Goal: Task Accomplishment & Management: Manage account settings

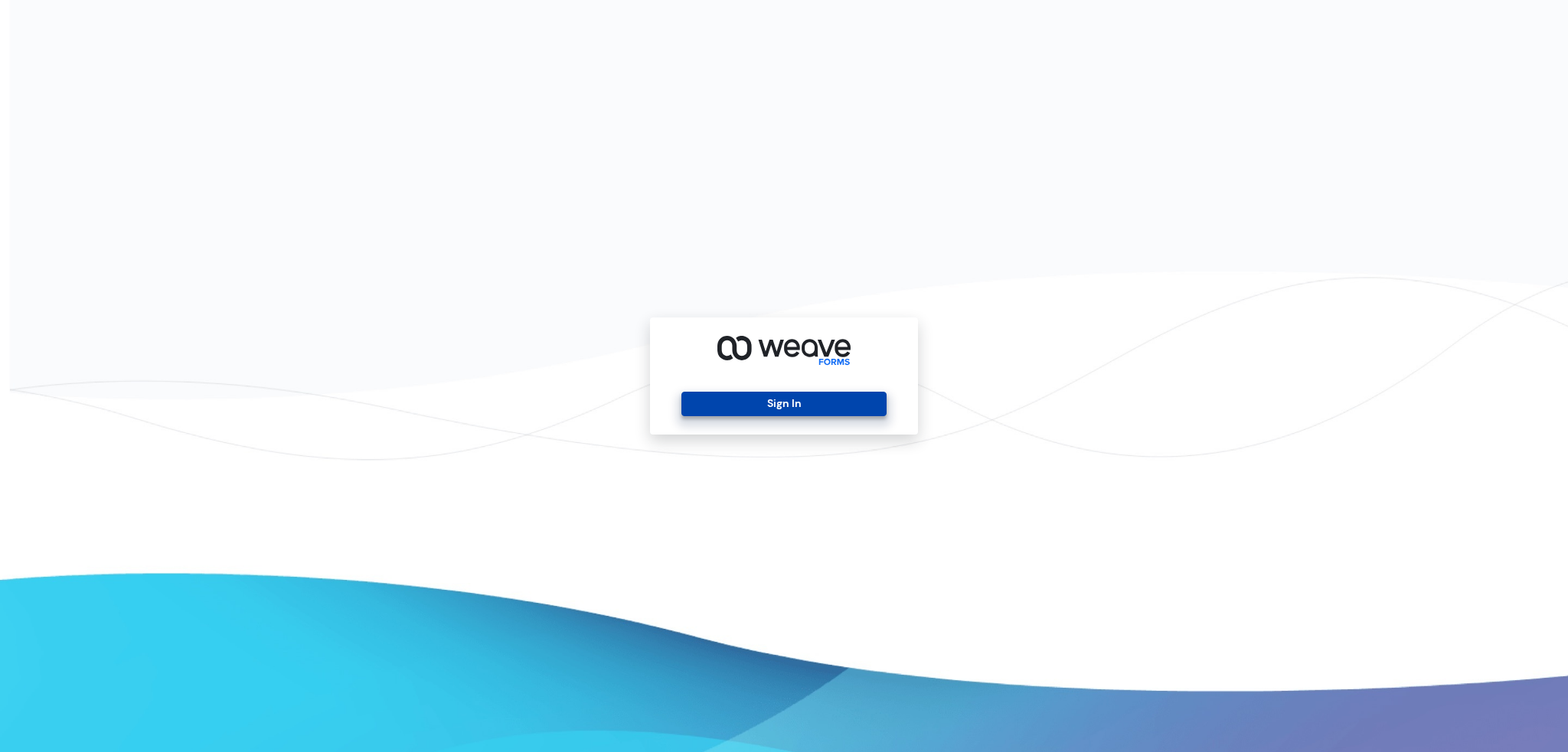
click at [762, 405] on button "Sign In" at bounding box center [784, 404] width 205 height 25
click at [781, 401] on button "Sign In" at bounding box center [784, 404] width 205 height 25
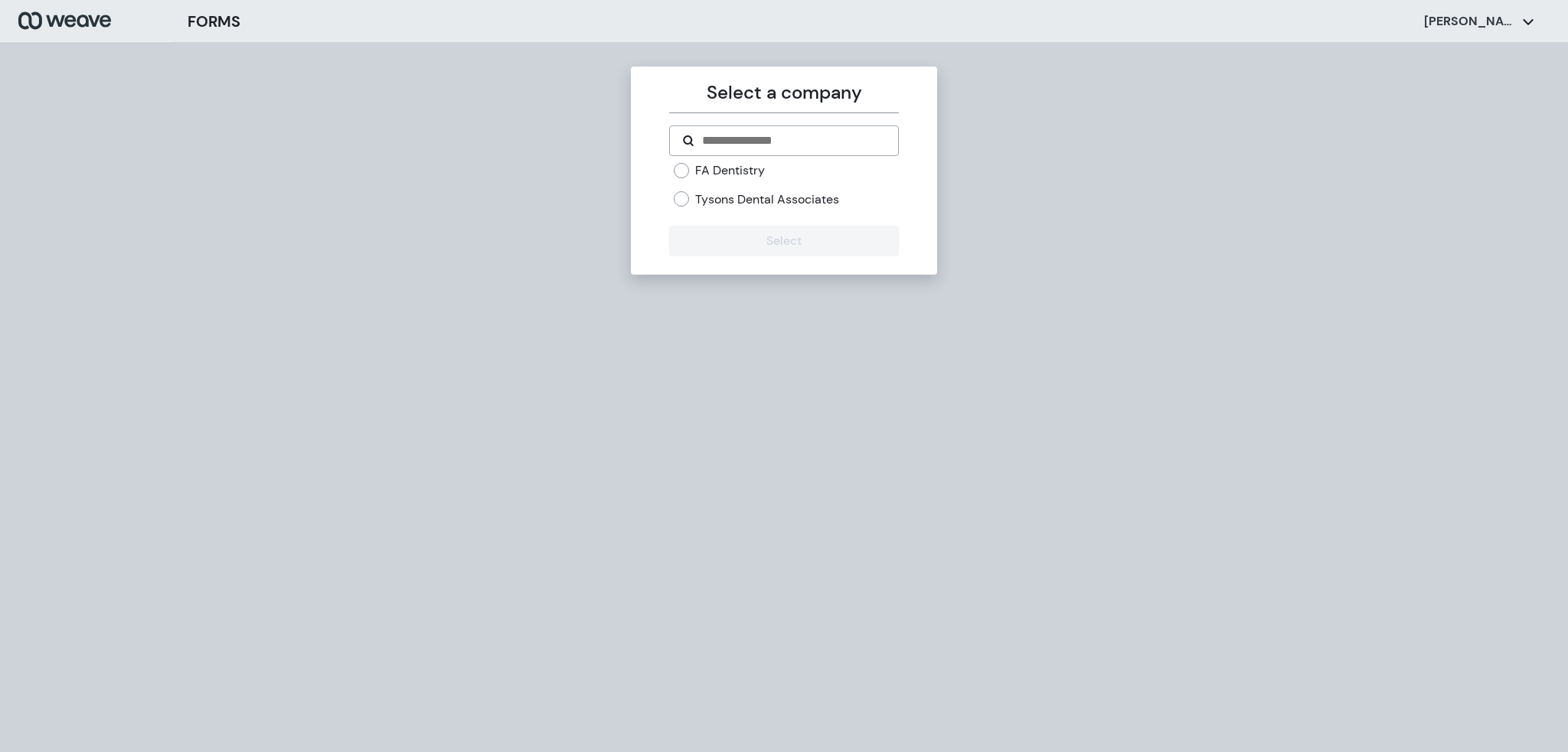
click at [713, 194] on label "Tysons Dental Associates" at bounding box center [767, 200] width 144 height 17
click at [716, 240] on button "Select" at bounding box center [784, 241] width 229 height 30
